Goal: Task Accomplishment & Management: Complete application form

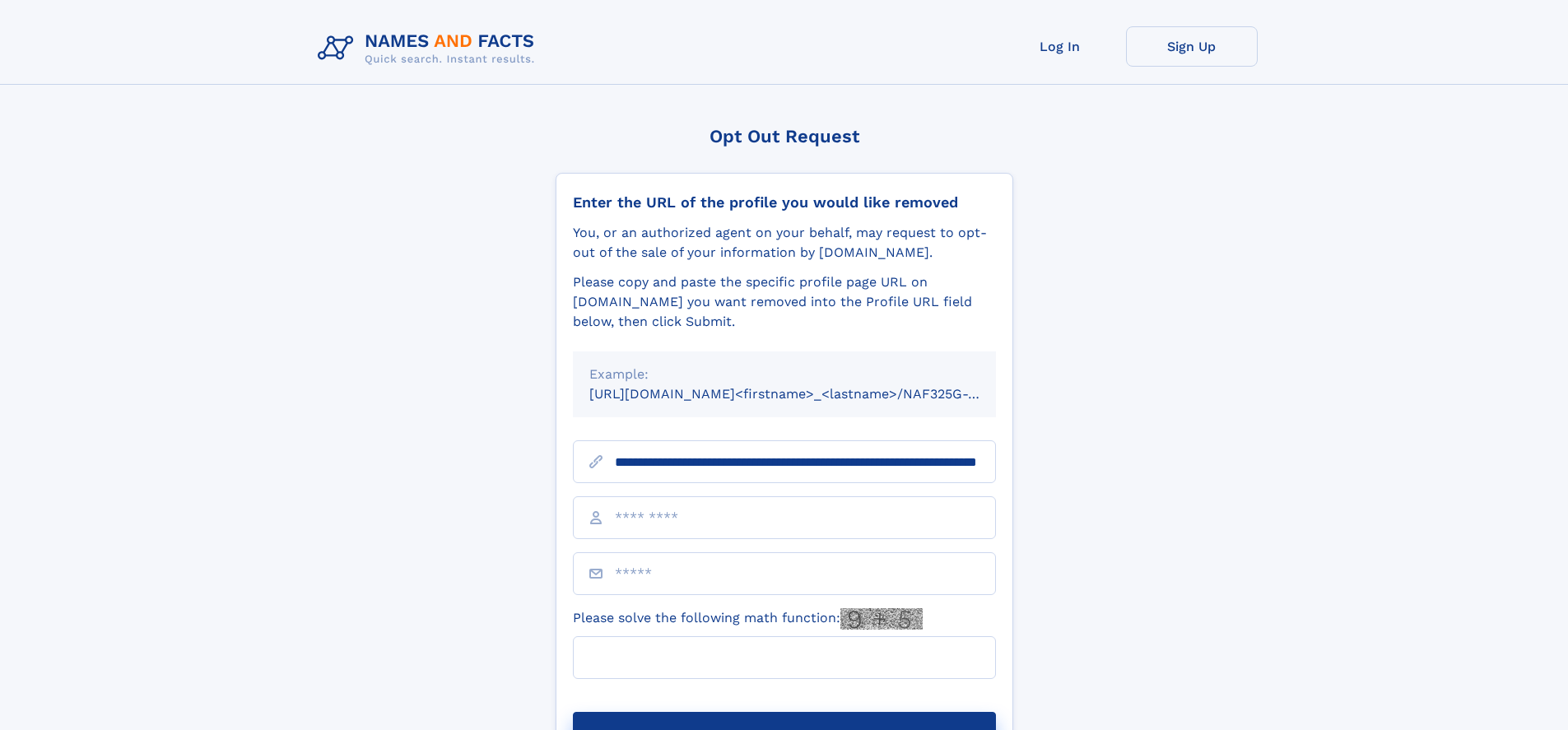
scroll to position [0, 174]
type input "**********"
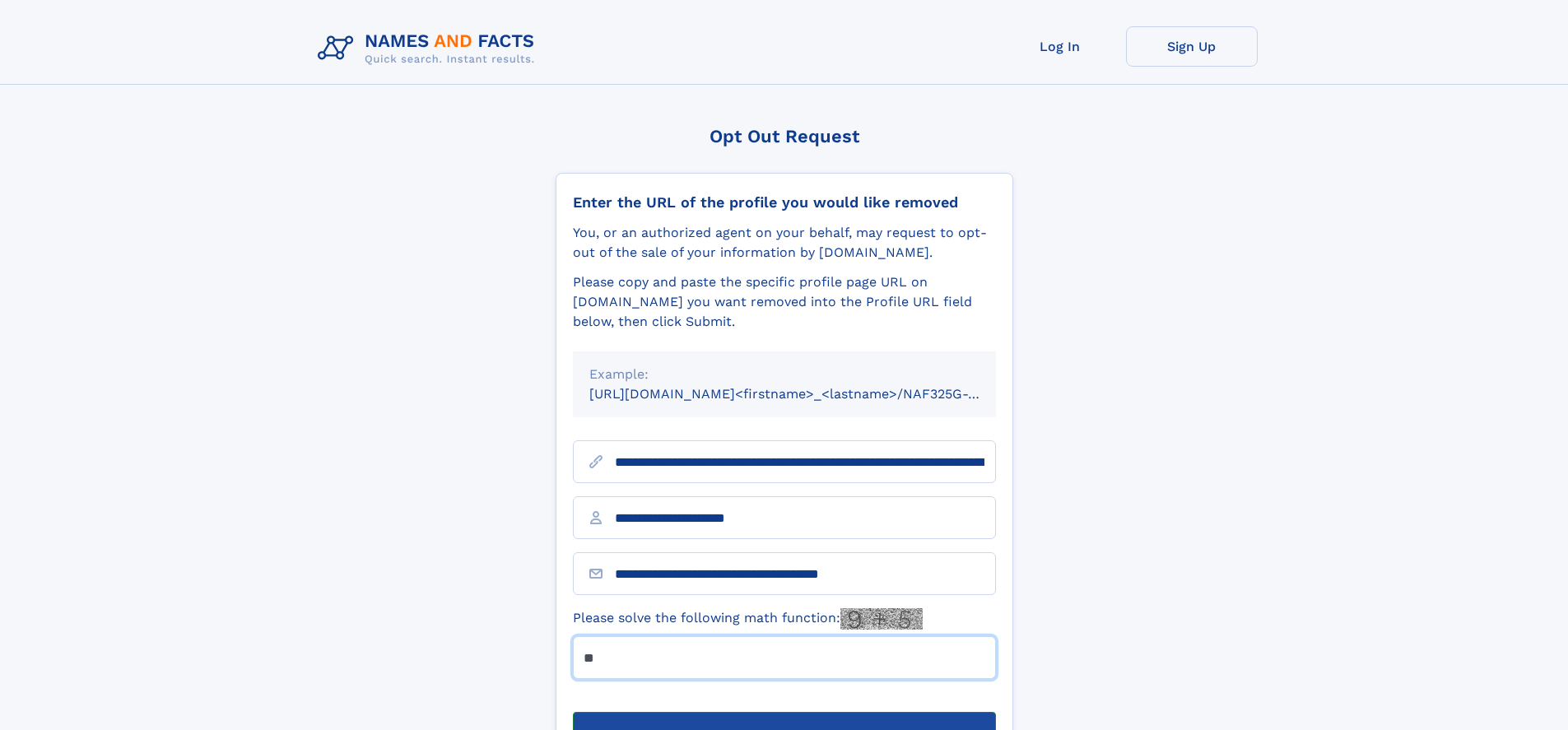
type input "**"
click at [784, 712] on button "Submit Opt Out Request" at bounding box center [784, 738] width 423 height 53
